Goal: Transaction & Acquisition: Book appointment/travel/reservation

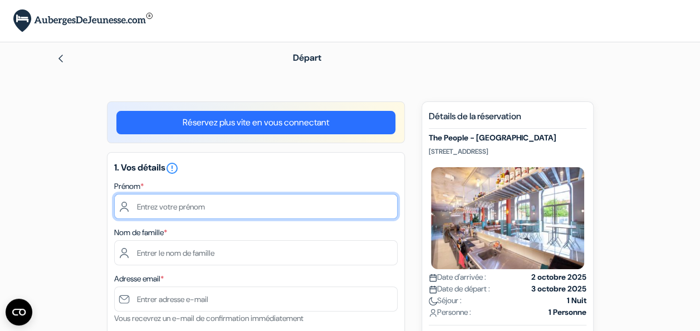
click at [228, 201] on input "text" at bounding box center [255, 206] width 283 height 25
type input "c"
type input "Camille"
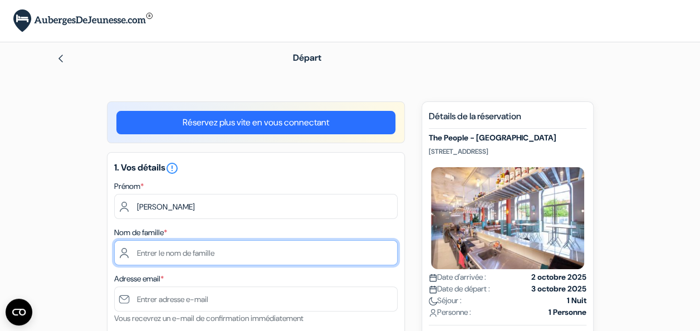
click at [198, 248] on input "text" at bounding box center [255, 252] width 283 height 25
type input "Quinson"
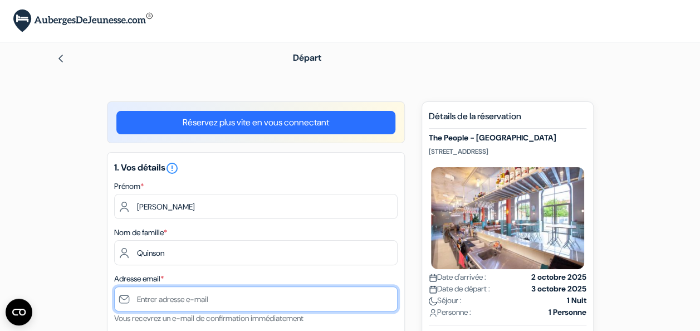
click at [175, 291] on input "text" at bounding box center [255, 298] width 283 height 25
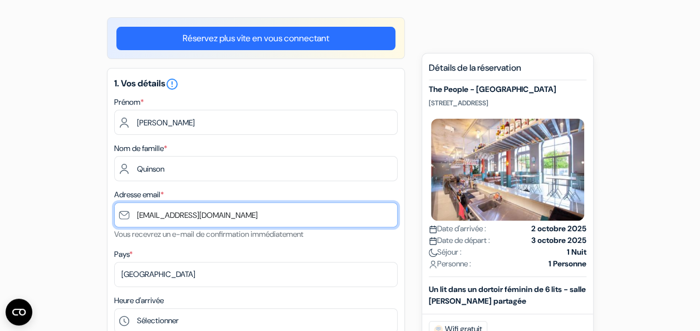
scroll to position [91, 0]
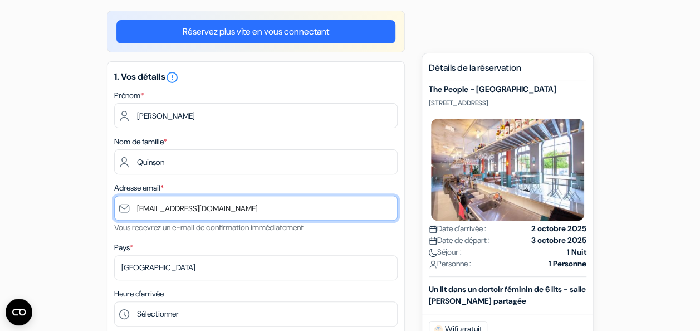
type input "[EMAIL_ADDRESS][DOMAIN_NAME]"
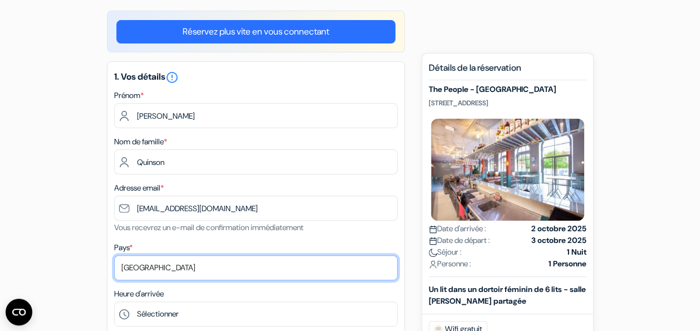
click at [162, 267] on select "Selectionner le pays Abkhazie Afghanistan Afrique Du sud Albanie Algérie Allema…" at bounding box center [255, 267] width 283 height 25
select select "67"
click at [114, 255] on select "Selectionner le pays Abkhazie Afghanistan Afrique Du sud Albanie Algérie Allema…" at bounding box center [255, 267] width 283 height 25
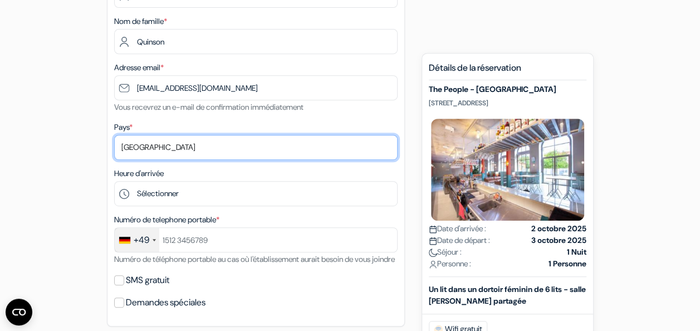
scroll to position [211, 0]
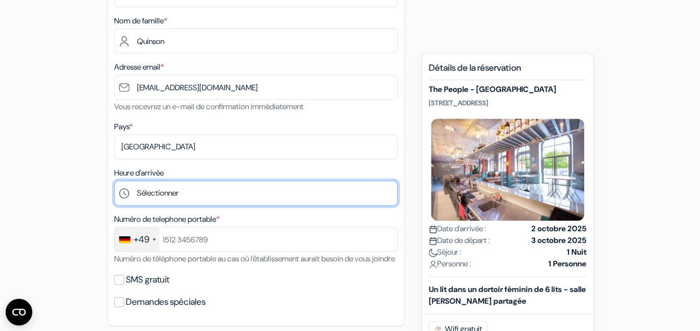
click at [181, 198] on select "Sélectionner 1:00 2:00 3:00 4:00 5:00 6:00 7:00 8:00 9:00 10:00 11:00 12:00 13:…" at bounding box center [255, 192] width 283 height 25
select select "17"
click at [114, 181] on select "Sélectionner 1:00 2:00 3:00 4:00 5:00 6:00 7:00 8:00 9:00 10:00 11:00 12:00 13:…" at bounding box center [255, 192] width 283 height 25
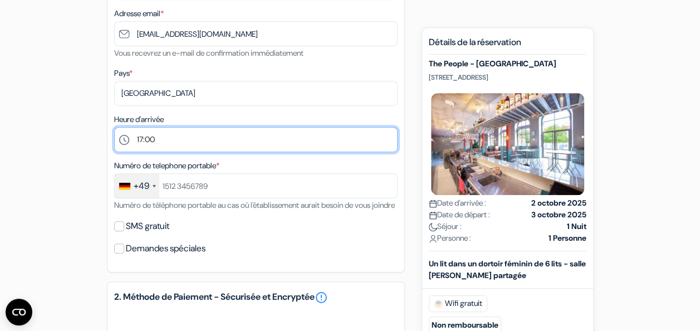
scroll to position [266, 0]
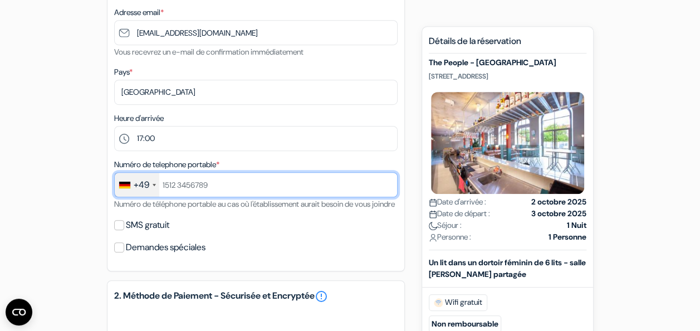
click at [228, 191] on input "text" at bounding box center [255, 184] width 283 height 25
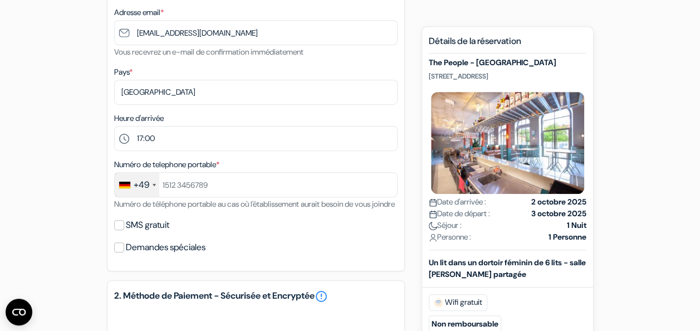
click at [151, 199] on div "Numéro de telephone portable * +49 France +33 United Kingdom +44 Germany (Deuts…" at bounding box center [255, 183] width 283 height 53
click at [147, 193] on div "+49" at bounding box center [137, 185] width 45 height 24
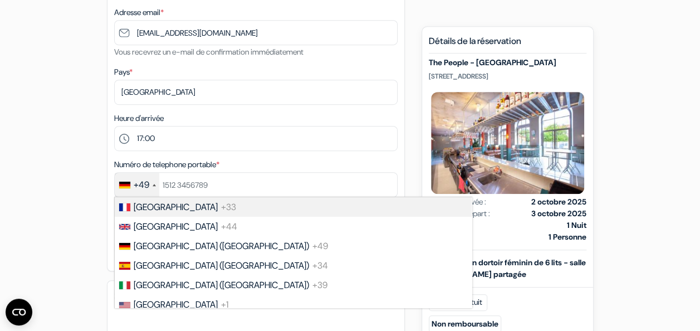
click at [157, 210] on span "[GEOGRAPHIC_DATA]" at bounding box center [176, 207] width 84 height 12
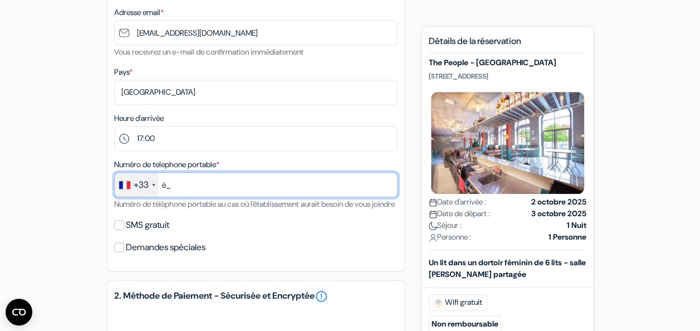
type input "è"
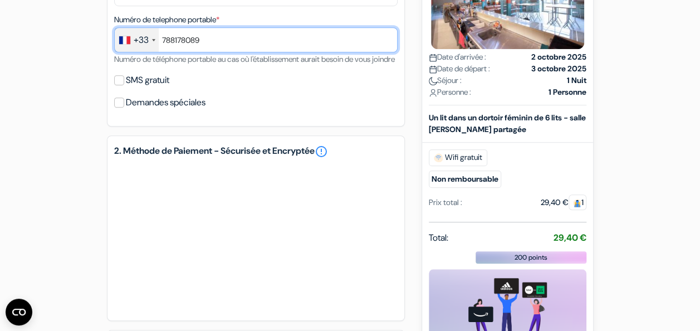
scroll to position [417, 0]
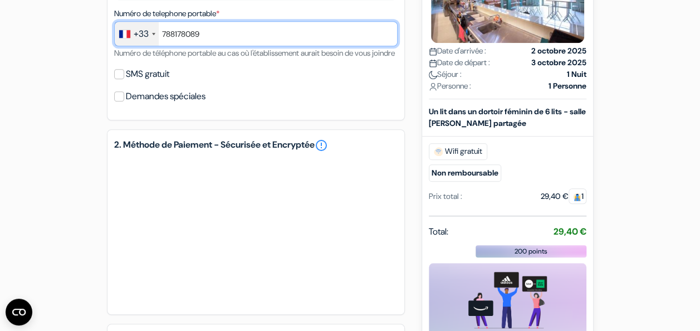
type input "788178089"
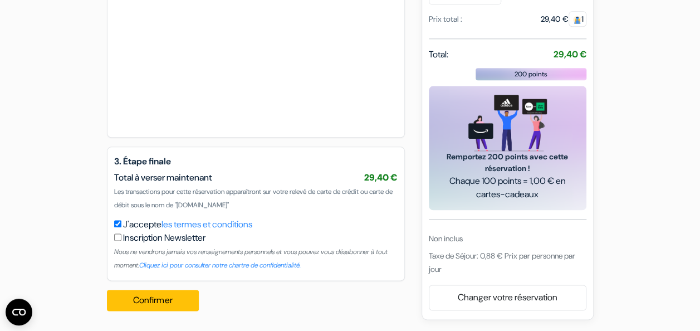
scroll to position [608, 0]
click at [141, 313] on div "Confirmer Loading... Traitement de la demande..." at bounding box center [156, 299] width 99 height 39
click at [145, 299] on button "Confirmer Loading..." at bounding box center [153, 299] width 92 height 21
